Goal: Task Accomplishment & Management: Manage account settings

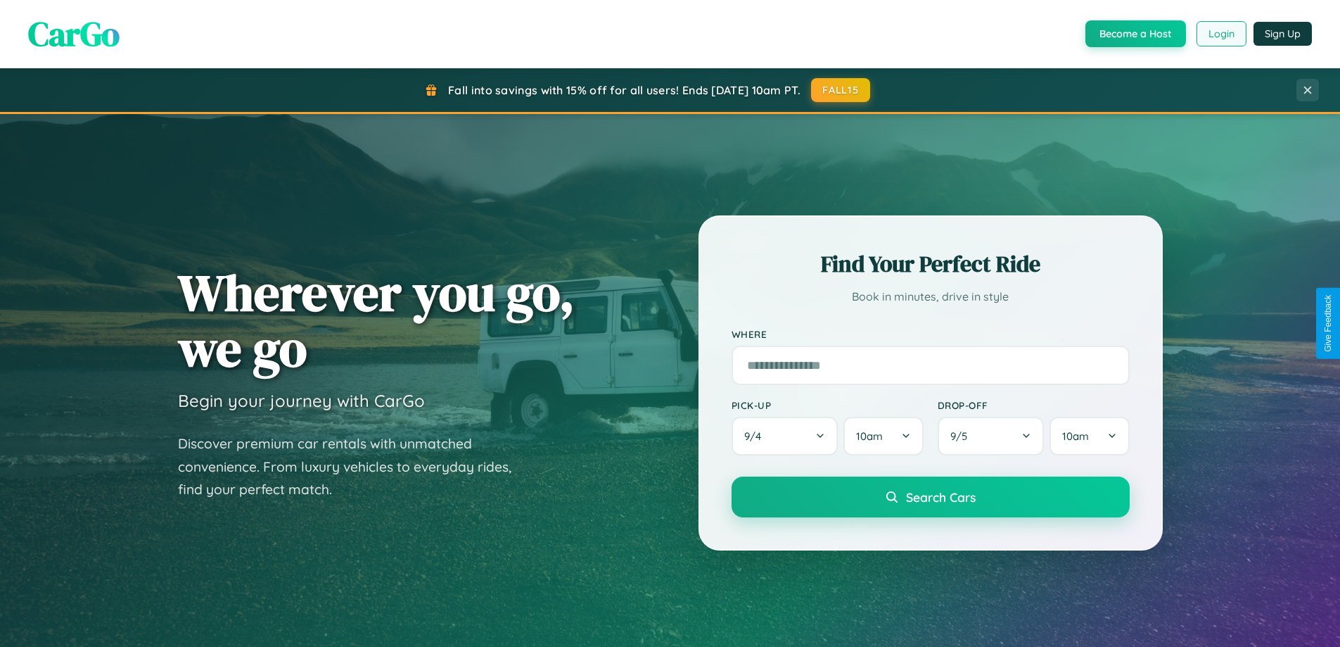
click at [1221, 34] on button "Login" at bounding box center [1222, 33] width 50 height 25
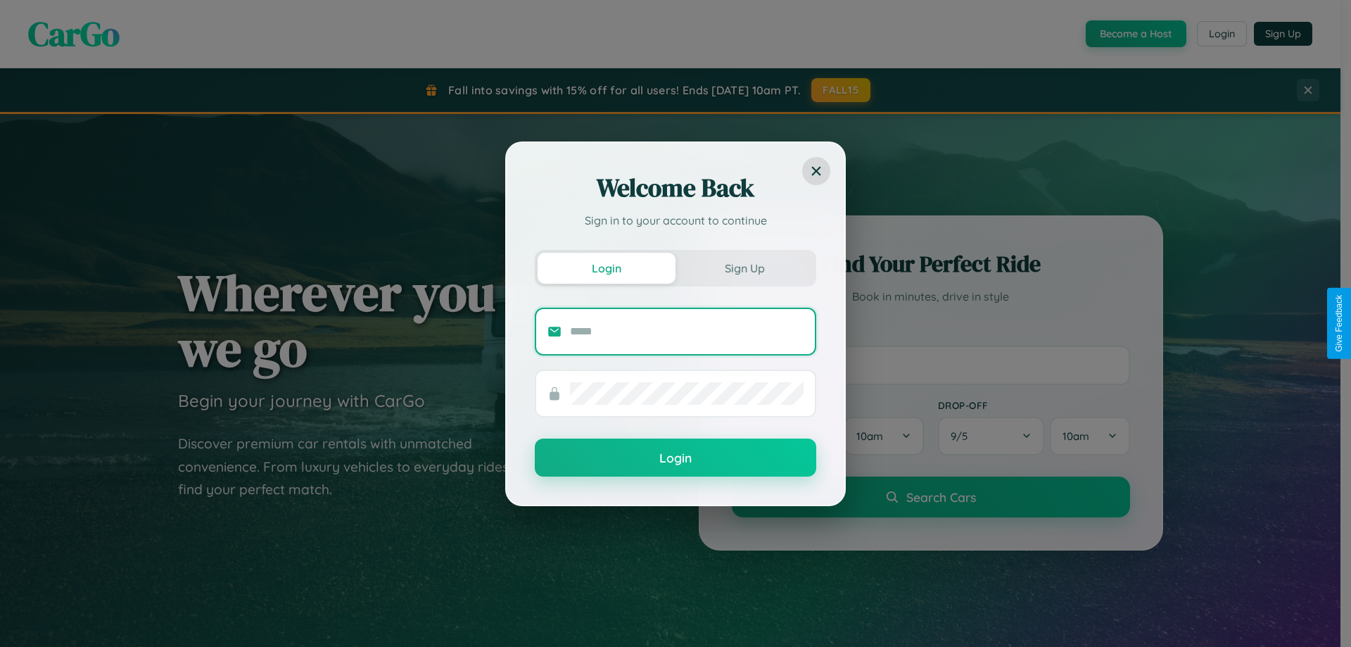
click at [687, 331] on input "text" at bounding box center [687, 331] width 234 height 23
type input "**********"
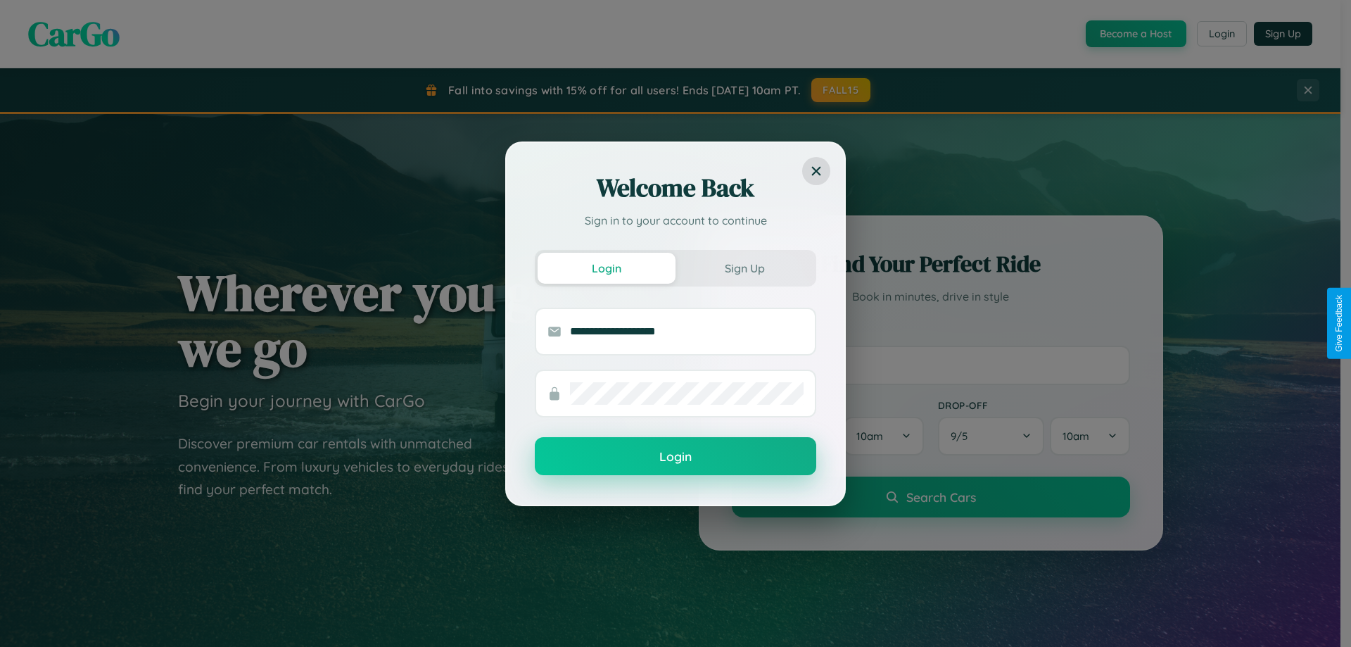
click at [675, 457] on button "Login" at bounding box center [675, 456] width 281 height 38
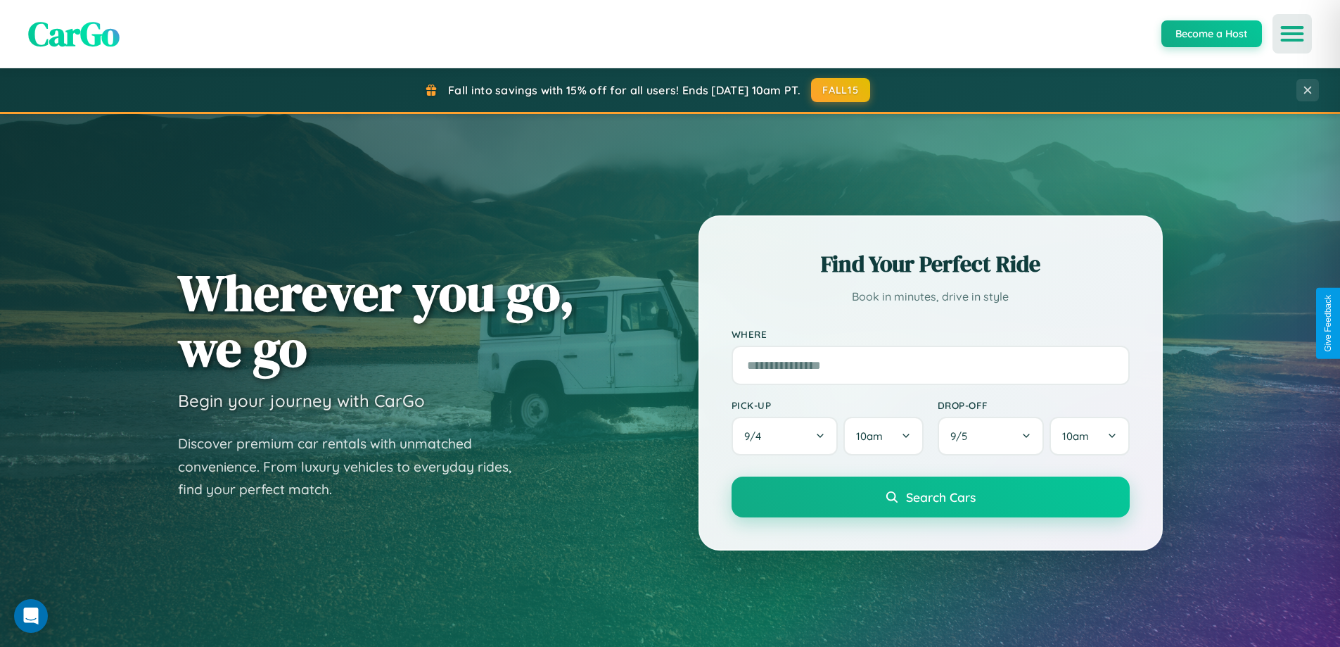
click at [1293, 34] on icon "Open menu" at bounding box center [1293, 33] width 20 height 13
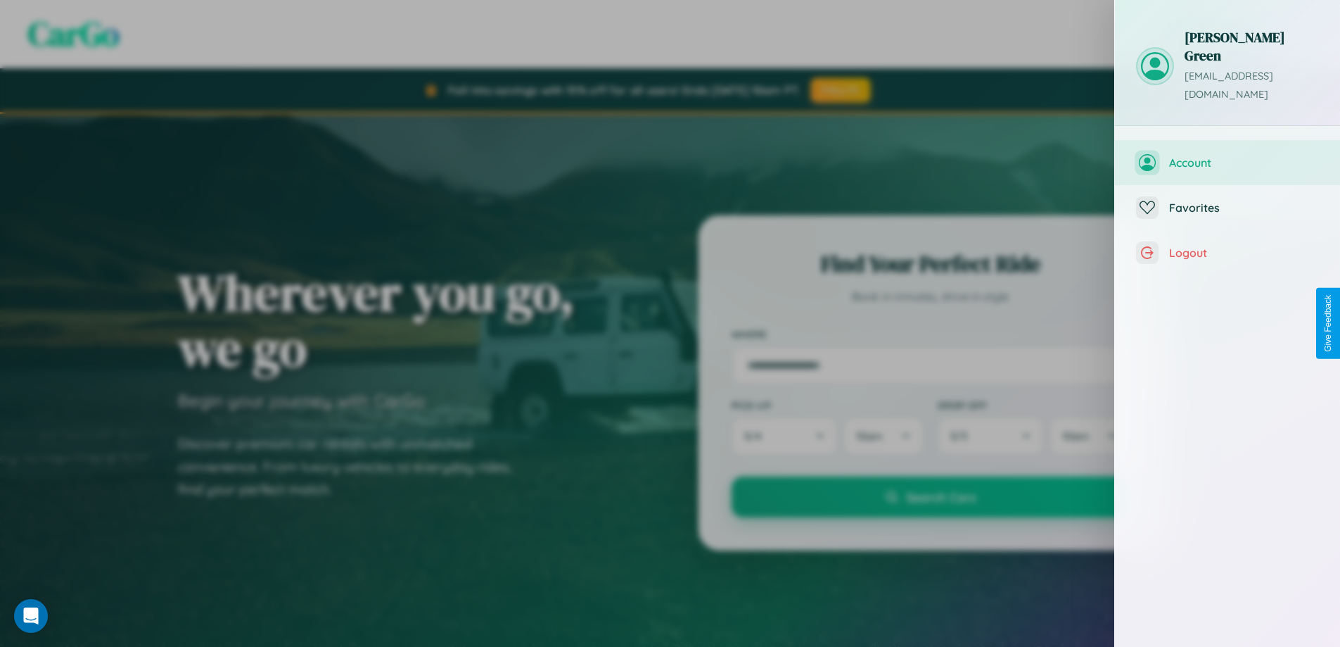
click at [1228, 155] on span "Account" at bounding box center [1244, 162] width 150 height 14
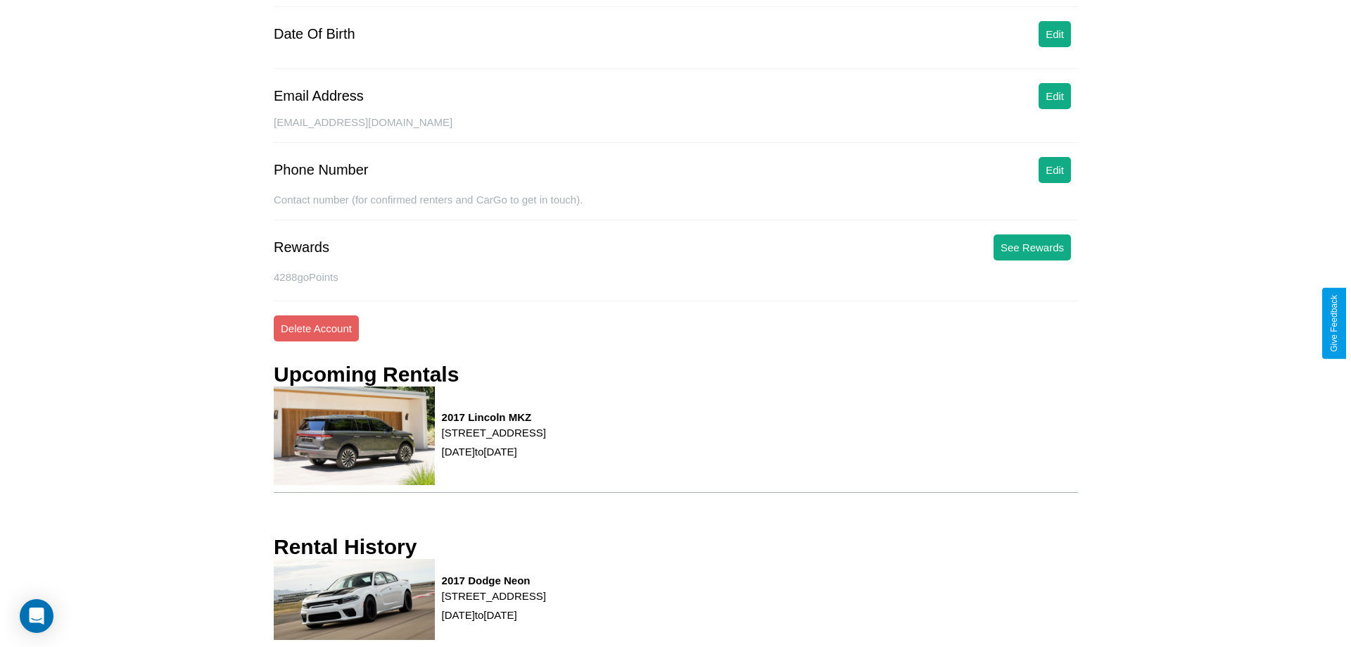
scroll to position [179, 0]
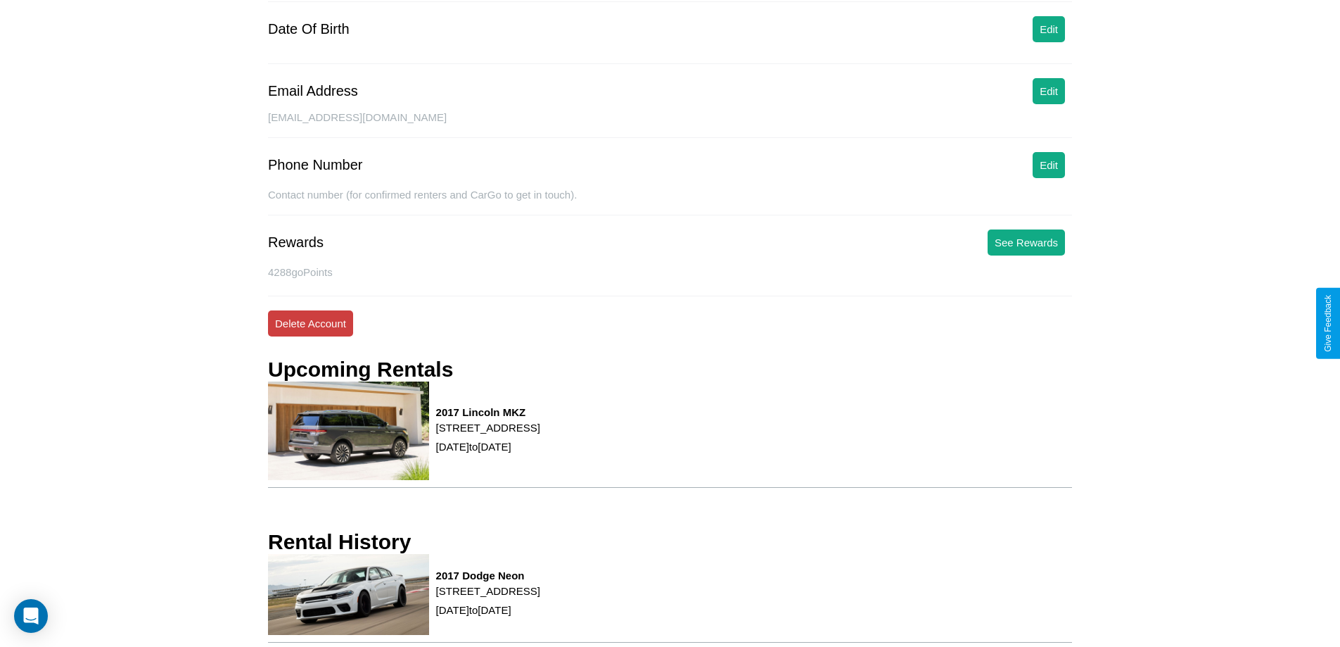
click at [310, 323] on button "Delete Account" at bounding box center [310, 323] width 85 height 26
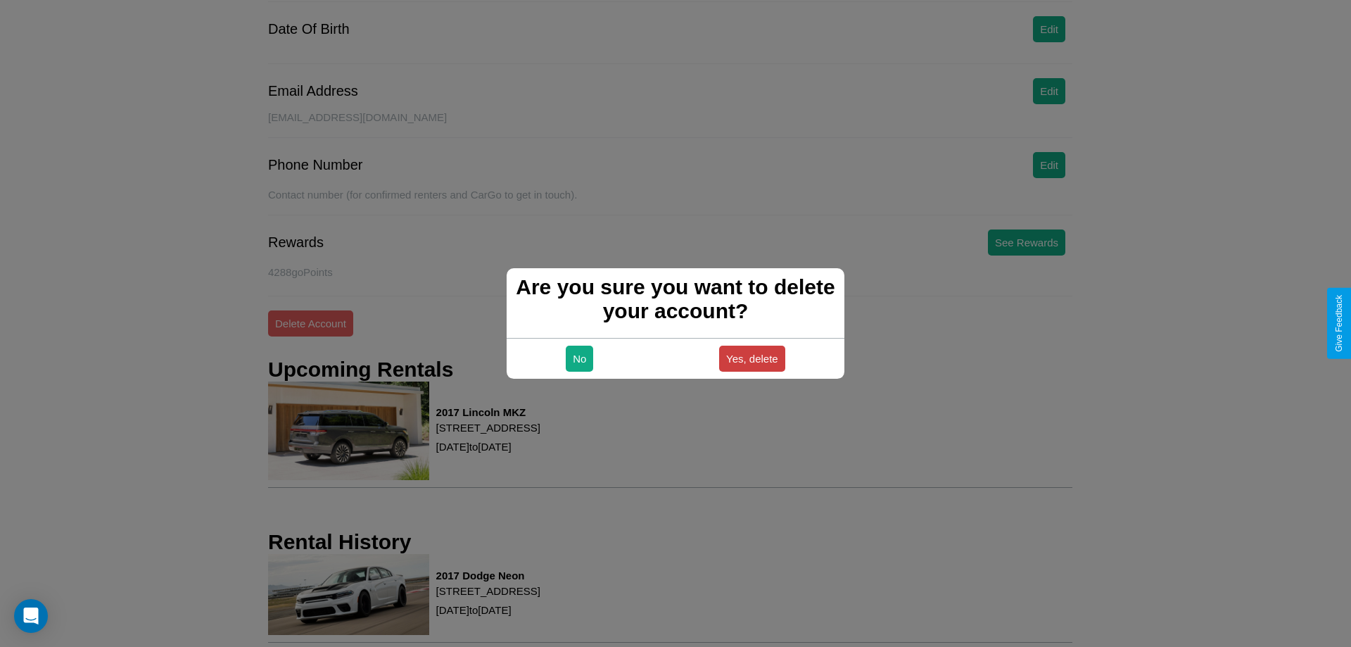
click at [751, 358] on button "Yes, delete" at bounding box center [752, 358] width 66 height 26
